Goal: Consume media (video, audio)

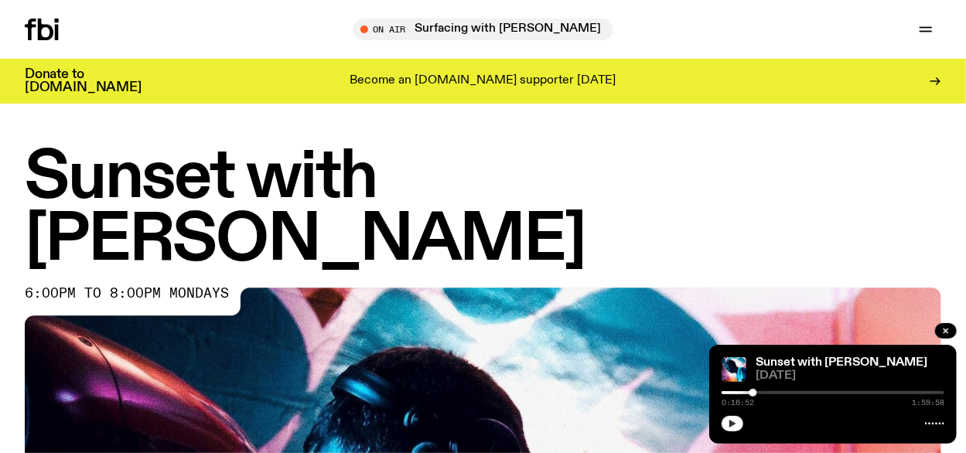
click at [726, 420] on button "button" at bounding box center [732, 423] width 22 height 15
click at [727, 424] on button "button" at bounding box center [732, 423] width 22 height 15
click at [738, 423] on button "button" at bounding box center [732, 423] width 22 height 15
click at [731, 424] on icon "button" at bounding box center [732, 424] width 7 height 8
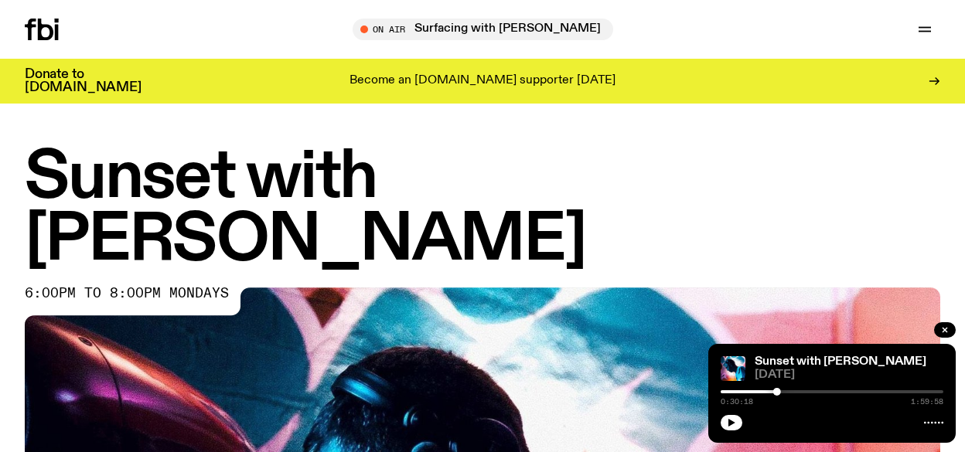
click at [712, 413] on div "Sunset with Simon Caldwell 18.08.25 0:30:18 1:59:58" at bounding box center [831, 393] width 247 height 99
click at [727, 418] on button "button" at bounding box center [732, 422] width 22 height 15
click at [728, 418] on button "button" at bounding box center [732, 422] width 22 height 15
click at [735, 421] on icon "button" at bounding box center [731, 422] width 9 height 9
click at [735, 424] on icon "button" at bounding box center [731, 422] width 9 height 9
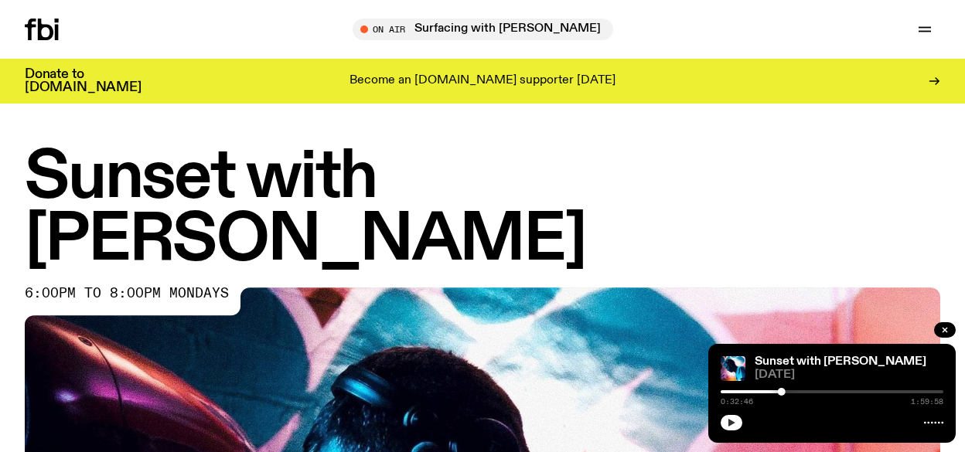
click at [729, 416] on button "button" at bounding box center [732, 422] width 22 height 15
click at [730, 421] on rect "button" at bounding box center [729, 423] width 2 height 8
click at [738, 423] on button "button" at bounding box center [732, 422] width 22 height 15
click at [730, 421] on icon "button" at bounding box center [731, 423] width 7 height 8
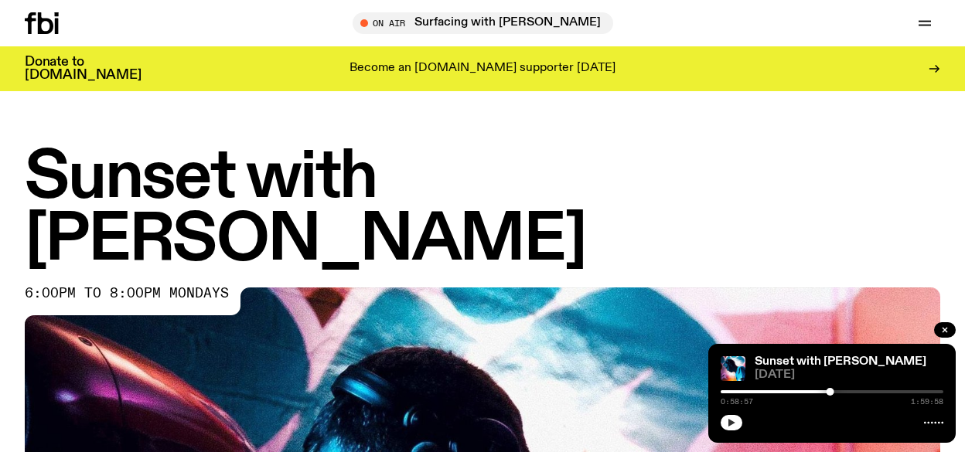
scroll to position [15, 0]
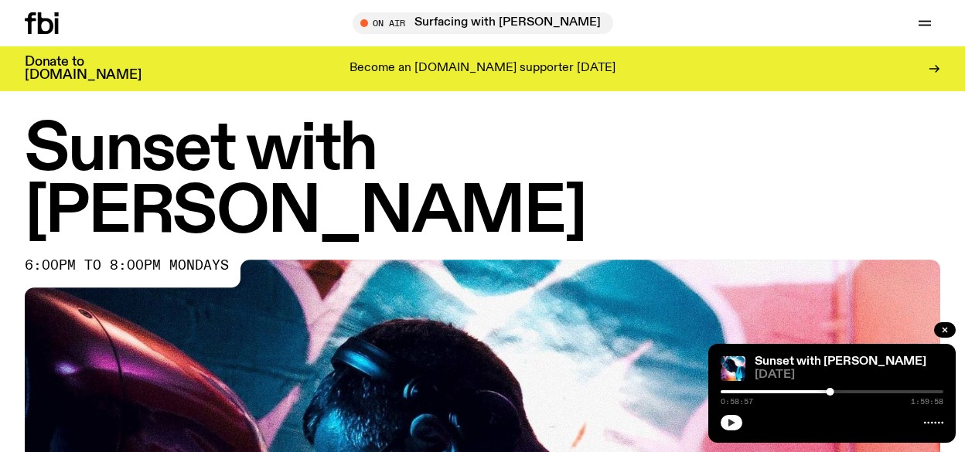
click at [128, 15] on div "Schedule Explore Read Volunteer Newsletter" at bounding box center [186, 23] width 322 height 22
